Goal: Task Accomplishment & Management: Use online tool/utility

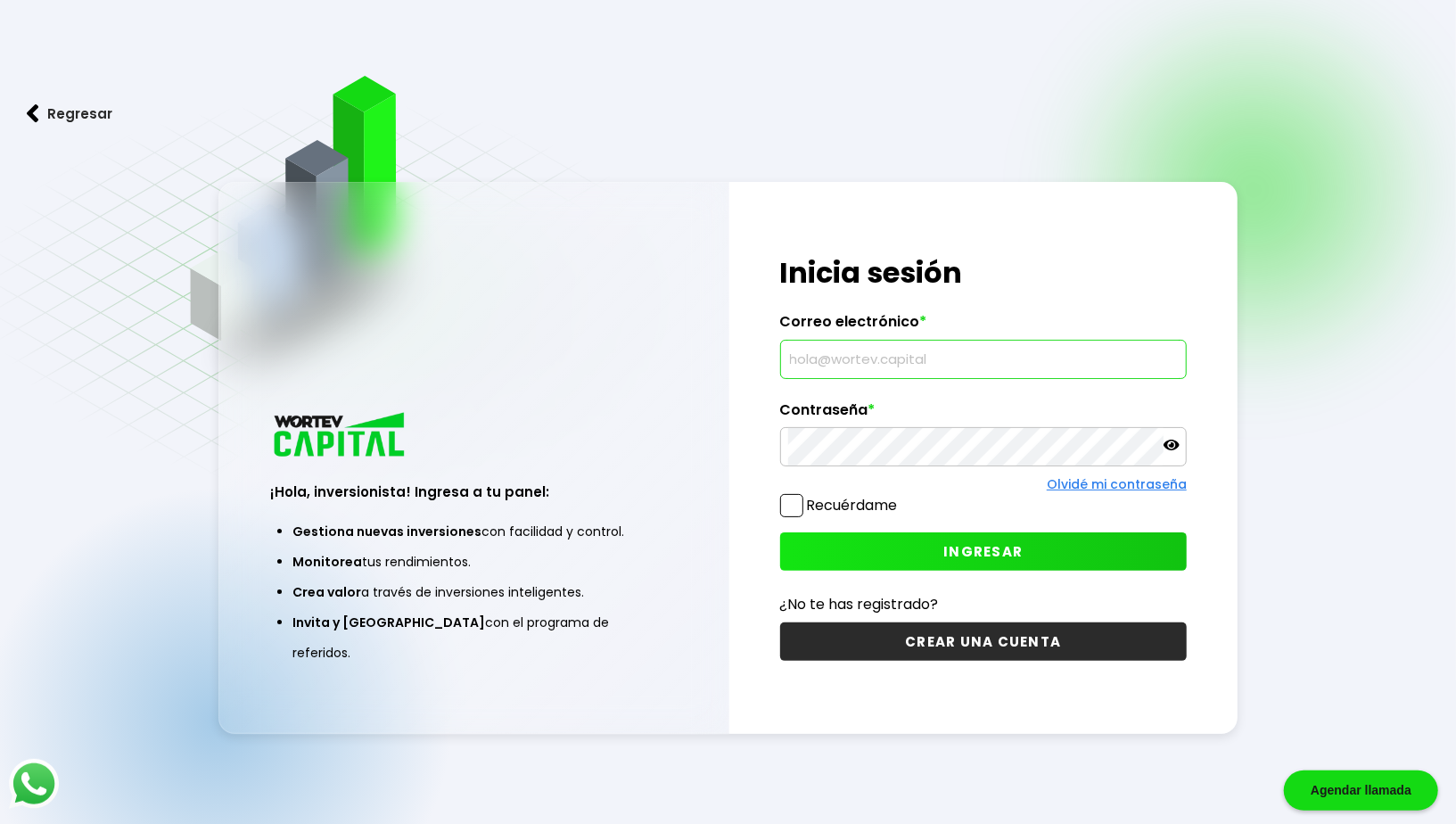
click at [930, 373] on input "text" at bounding box center [983, 359] width 391 height 37
type input "[EMAIL_ADDRESS][DOMAIN_NAME]"
click at [1039, 546] on button "INGRESAR" at bounding box center [983, 551] width 407 height 38
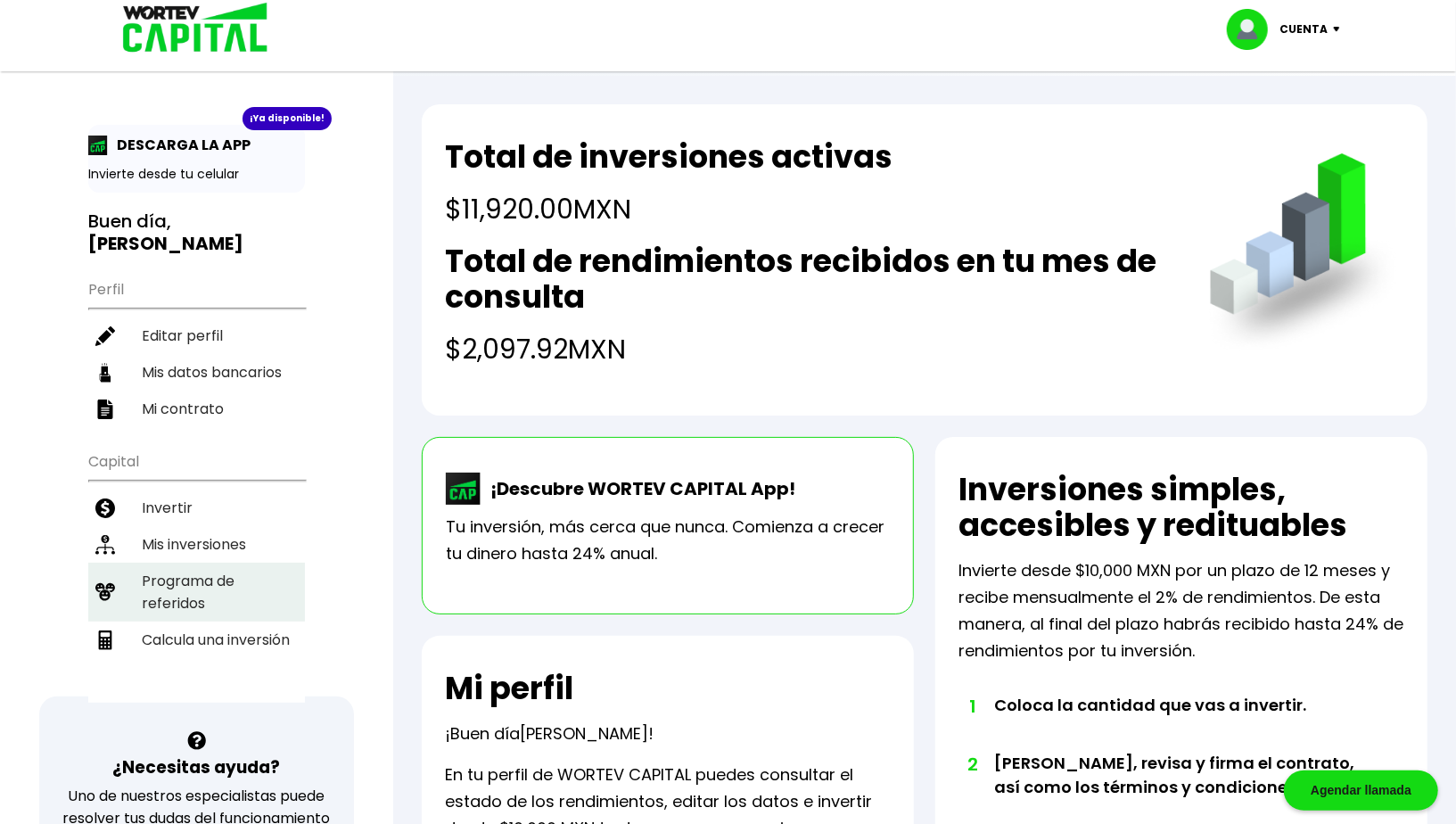
click at [182, 569] on li "Programa de referidos" at bounding box center [197, 592] width 216 height 59
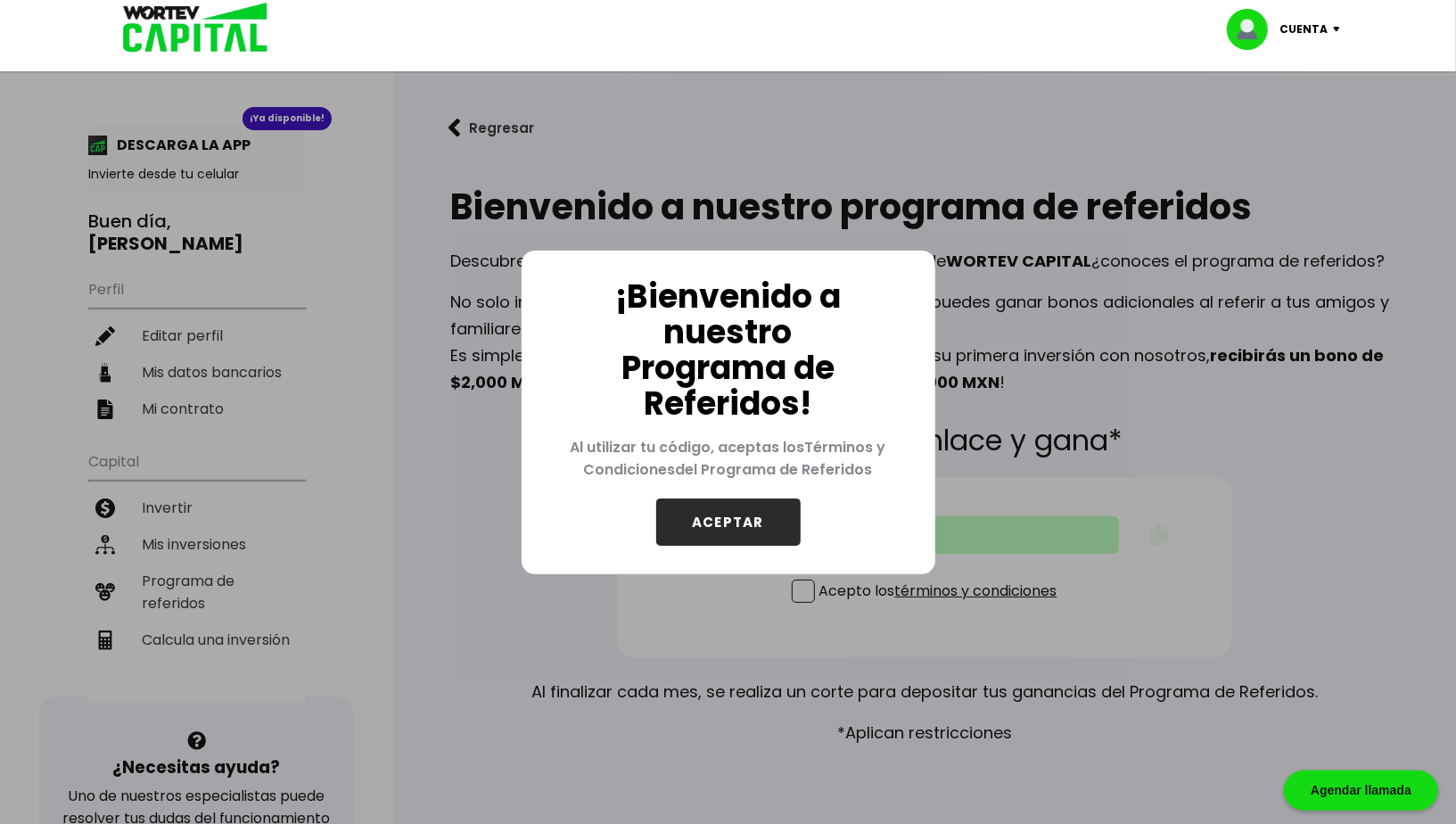
click at [705, 514] on button "ACEPTAR" at bounding box center [728, 522] width 144 height 47
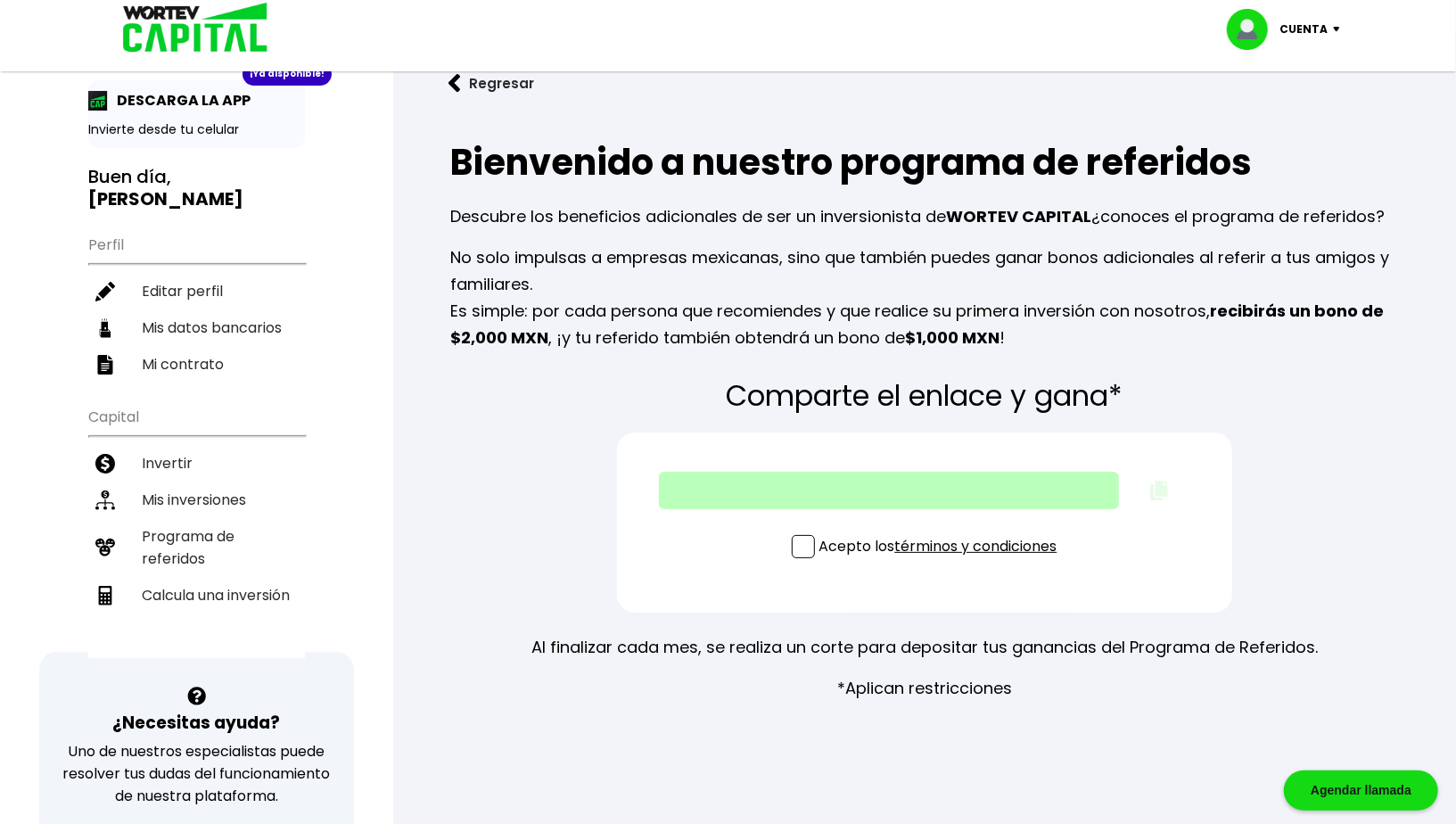
scroll to position [49, 0]
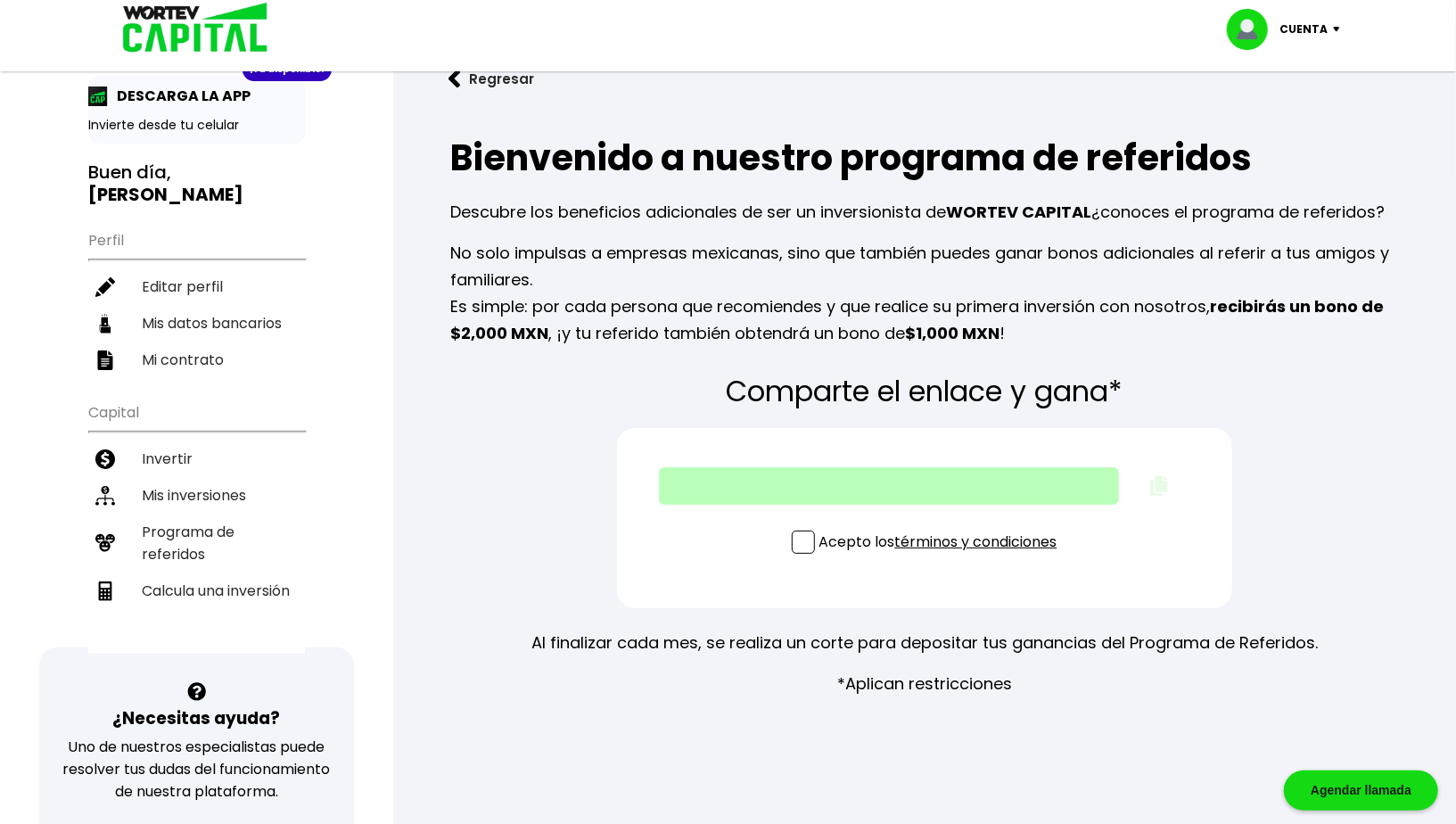
click at [796, 533] on span at bounding box center [804, 542] width 23 height 23
click at [942, 556] on input "Acepto los términos y condiciones" at bounding box center [942, 556] width 0 height 0
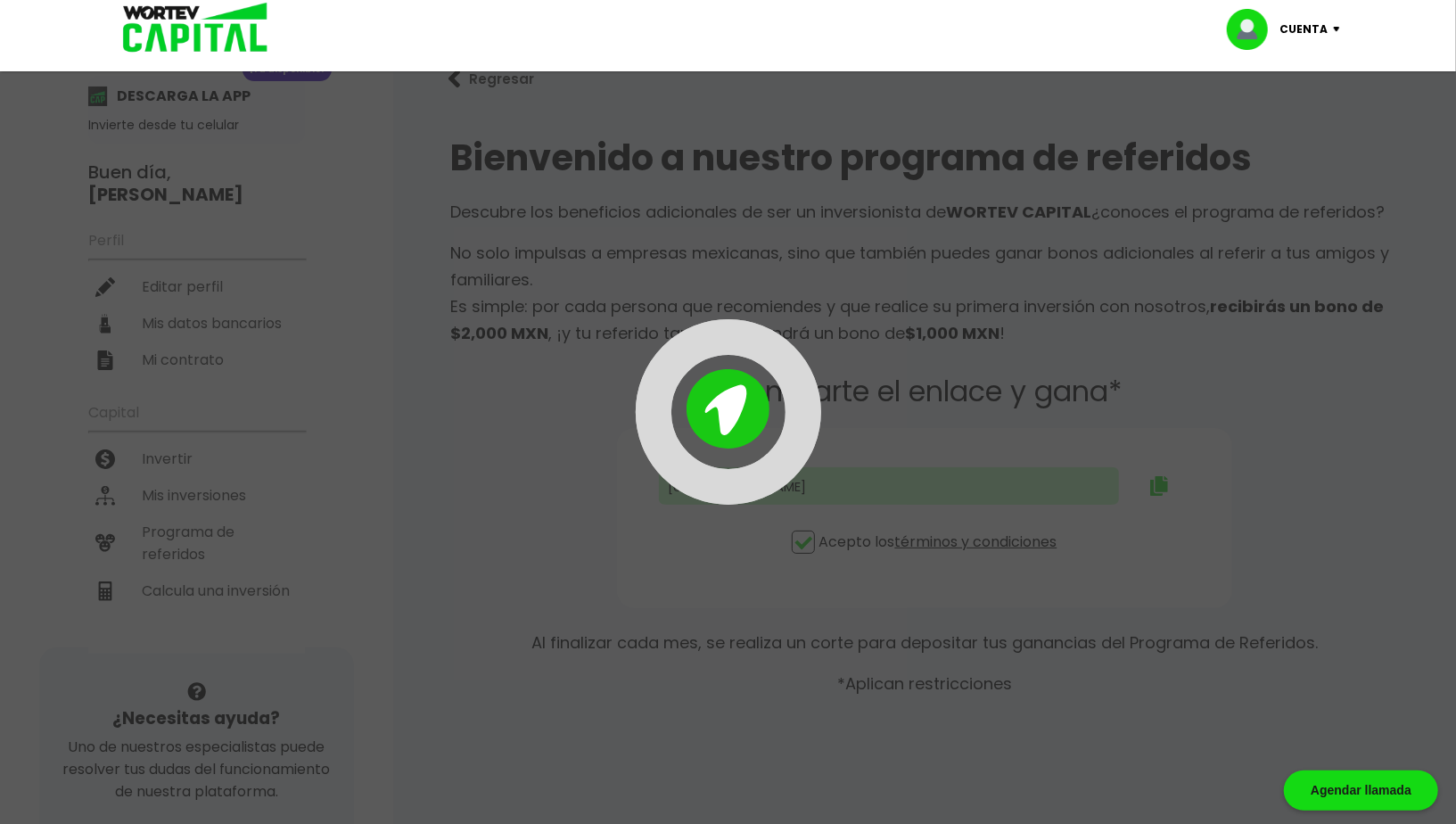
type input "[URL][DOMAIN_NAME]"
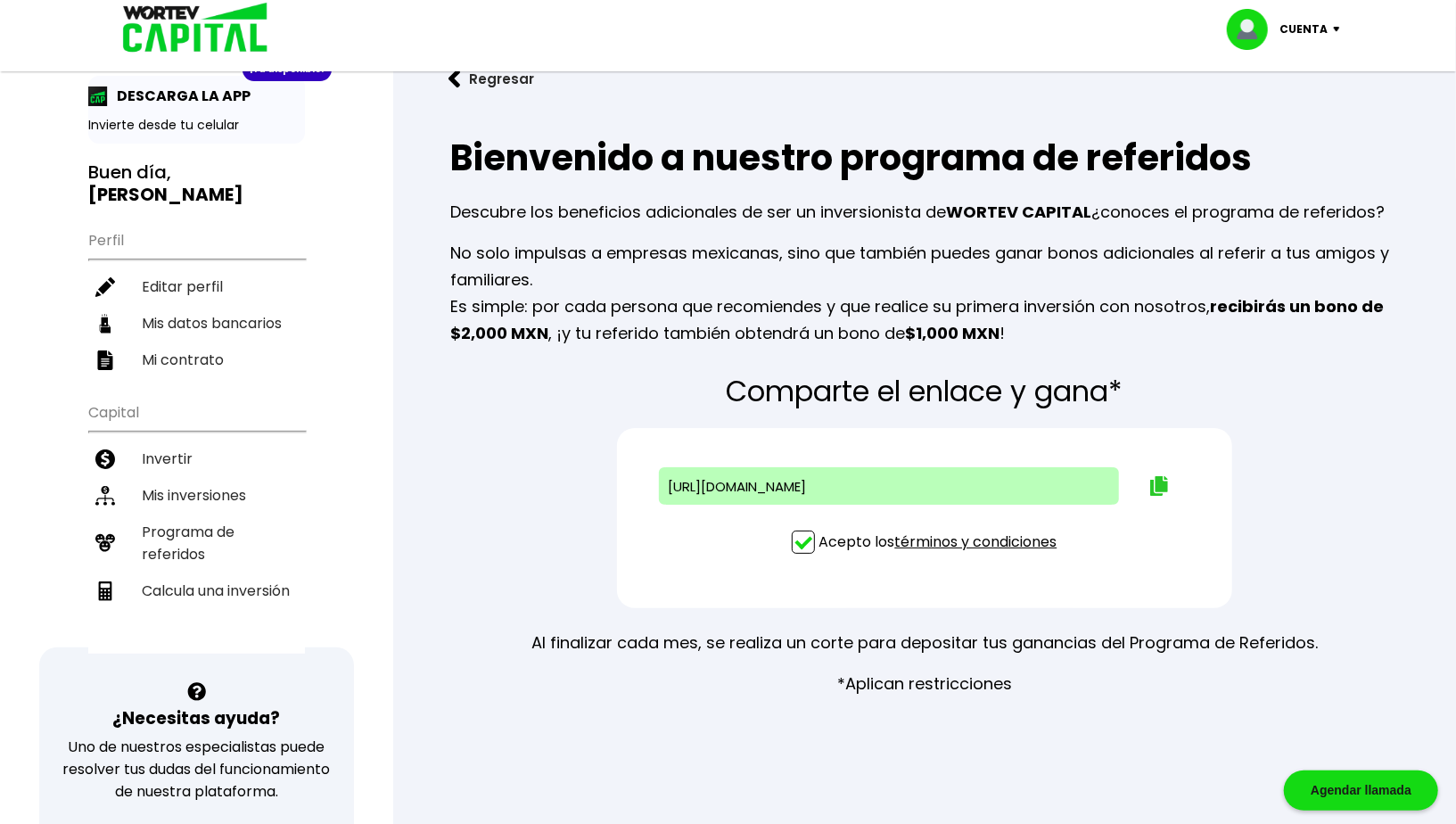
click at [1155, 478] on img at bounding box center [1160, 486] width 18 height 20
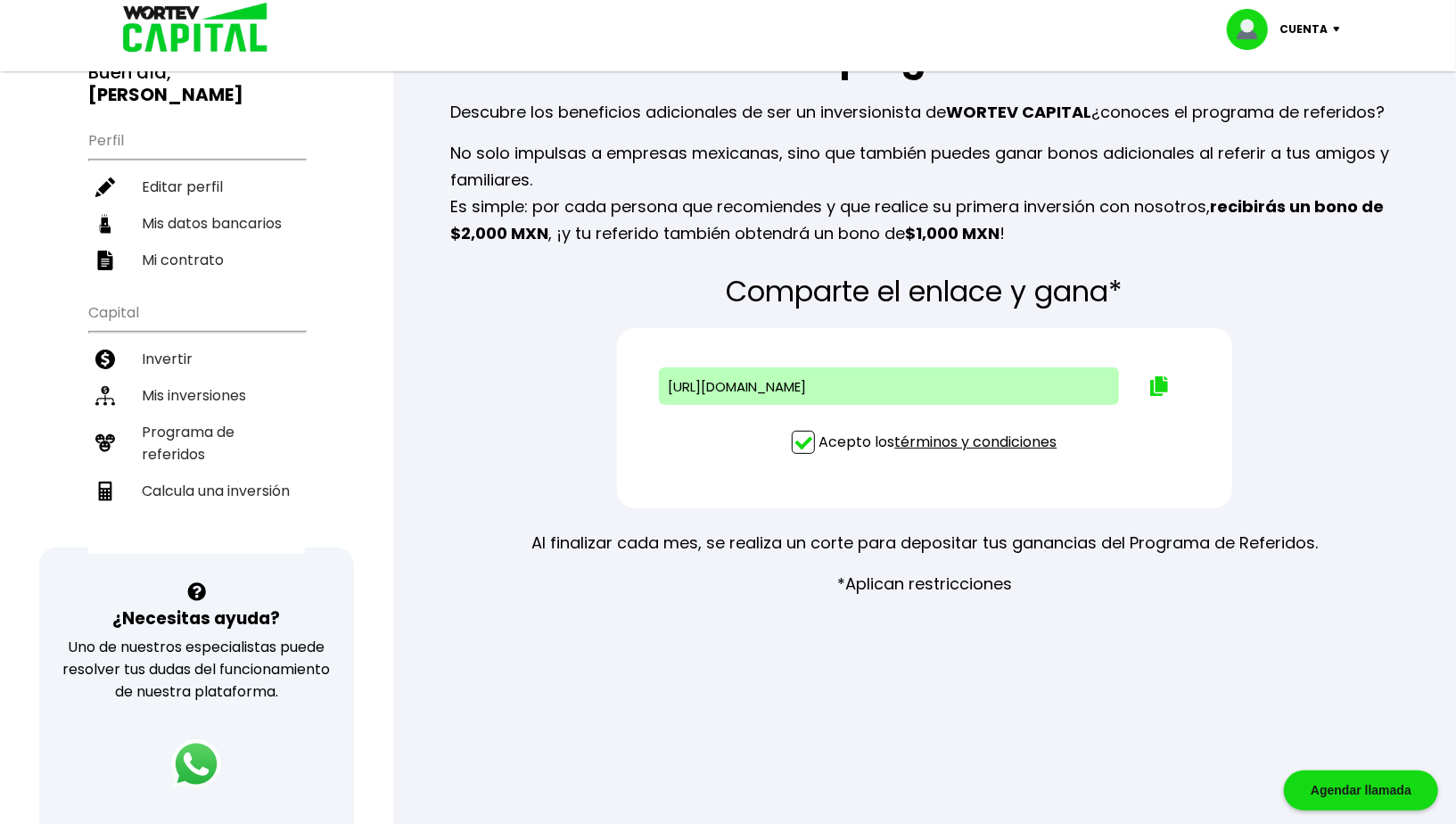
scroll to position [126, 0]
